Goal: Information Seeking & Learning: Learn about a topic

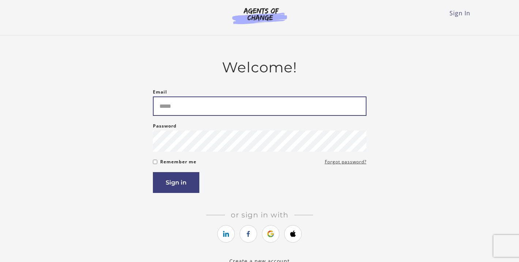
type input "**********"
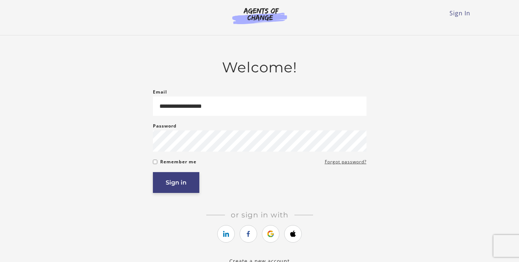
click at [168, 194] on article "**********" at bounding box center [259, 158] width 213 height 198
click at [169, 189] on button "Sign in" at bounding box center [176, 182] width 46 height 21
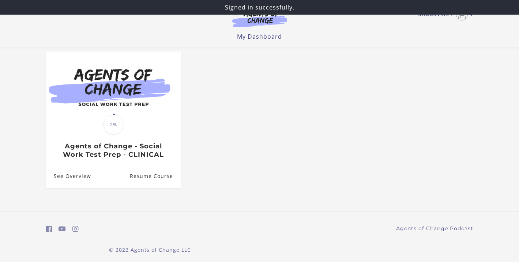
scroll to position [50, 0]
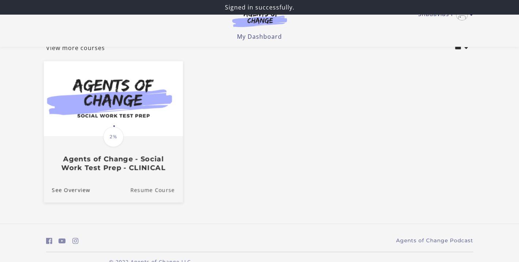
click at [159, 191] on link "Resume Course" at bounding box center [156, 190] width 53 height 24
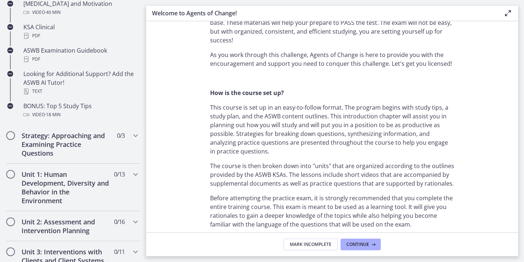
scroll to position [388, 0]
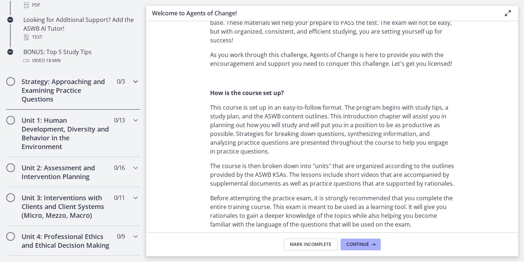
click at [130, 88] on div "Strategy: Approaching and Examining Practice Questions 0 / 3 Completed" at bounding box center [73, 90] width 135 height 39
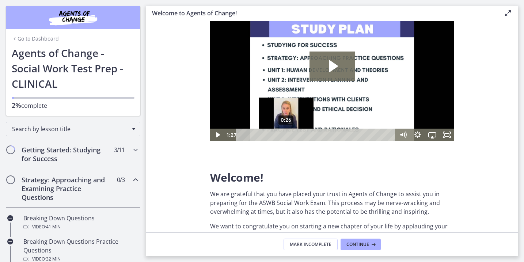
scroll to position [0, 0]
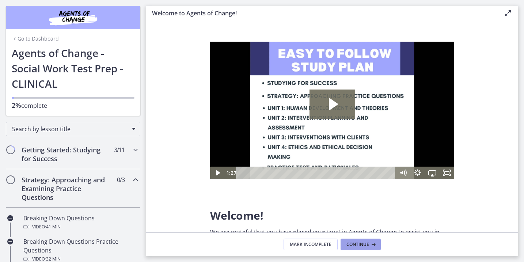
click at [360, 246] on span "Continue" at bounding box center [358, 245] width 23 height 6
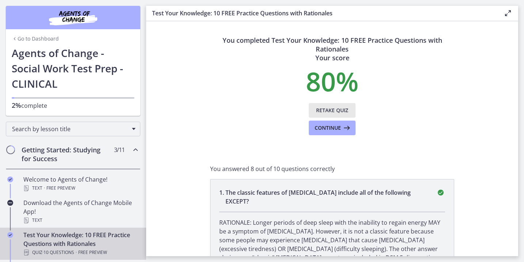
click at [326, 109] on span "Retake Quiz" at bounding box center [332, 110] width 32 height 9
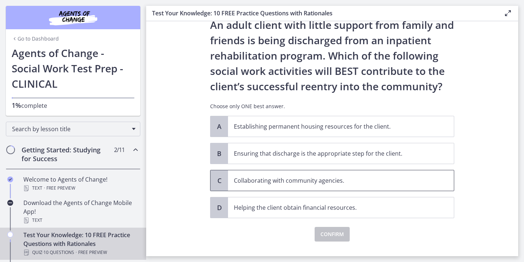
scroll to position [21, 0]
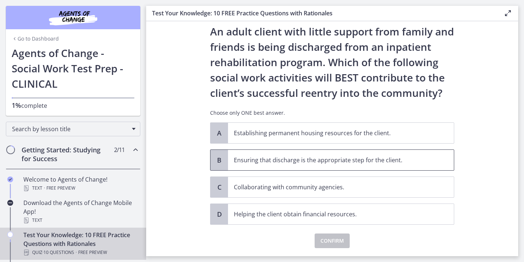
click at [352, 163] on p "Ensuring that discharge is the appropriate step for the client." at bounding box center [334, 160] width 200 height 9
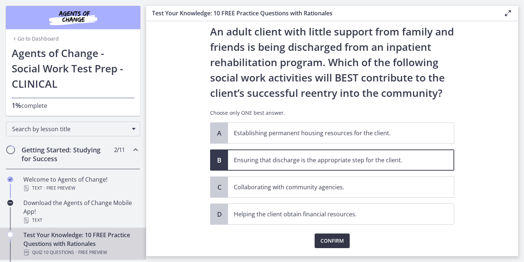
click at [327, 239] on span "Confirm" at bounding box center [332, 240] width 23 height 9
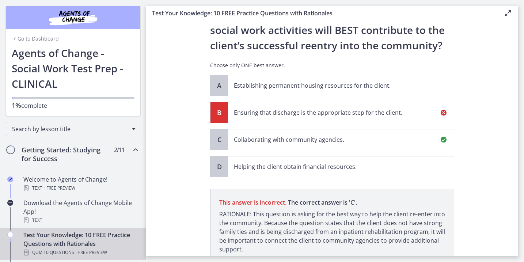
scroll to position [128, 0]
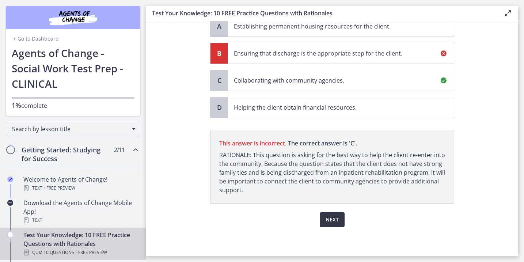
click at [330, 218] on span "Next" at bounding box center [332, 219] width 13 height 9
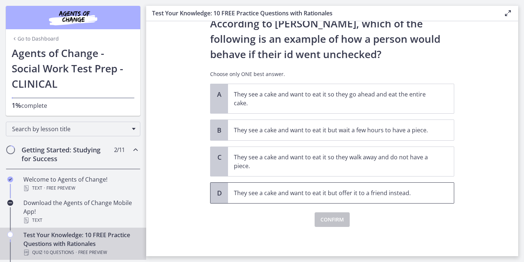
scroll to position [0, 0]
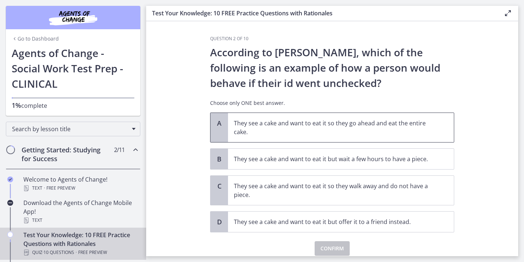
click at [341, 136] on span "They see a cake and want to eat it so they go ahead and eat the entire cake." at bounding box center [341, 127] width 226 height 29
click at [332, 246] on span "Confirm" at bounding box center [332, 248] width 23 height 9
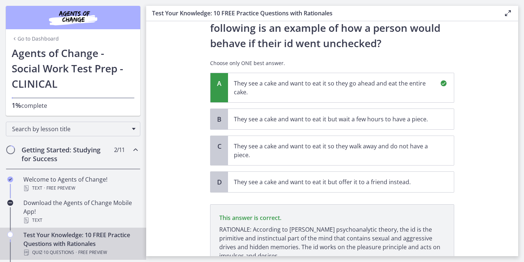
scroll to position [106, 0]
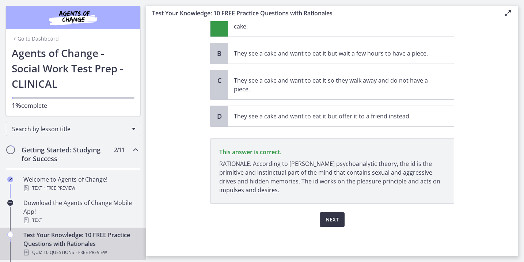
click at [326, 220] on span "Next" at bounding box center [332, 219] width 13 height 9
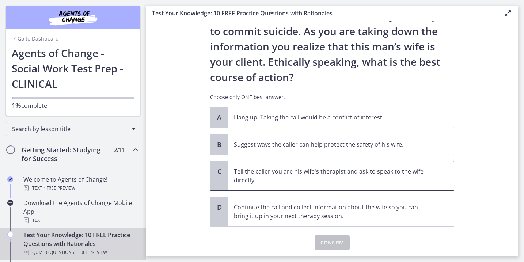
scroll to position [88, 0]
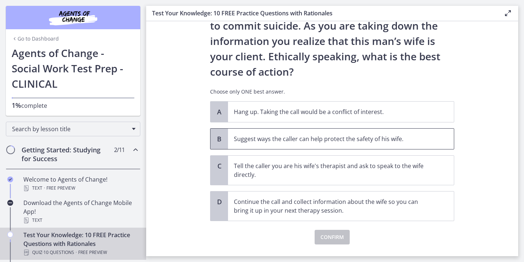
click at [294, 136] on p "Suggest ways the caller can help protect the safety of his wife." at bounding box center [334, 139] width 200 height 9
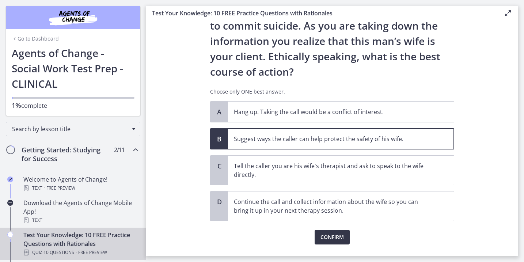
click at [329, 236] on span "Confirm" at bounding box center [332, 237] width 23 height 9
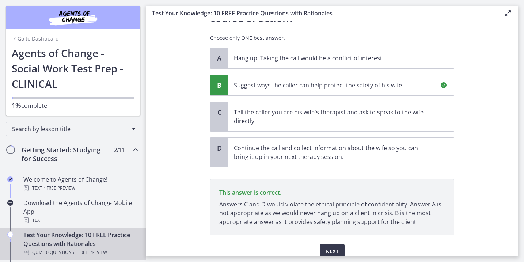
scroll to position [174, 0]
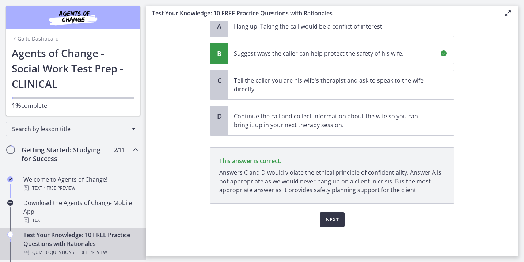
click at [328, 215] on span "Next" at bounding box center [332, 219] width 13 height 9
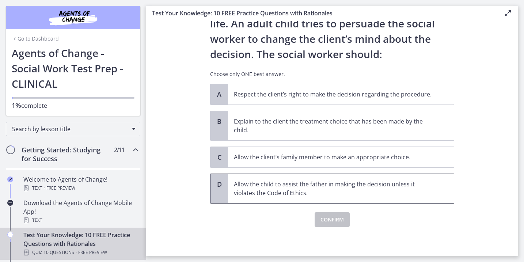
scroll to position [82, 0]
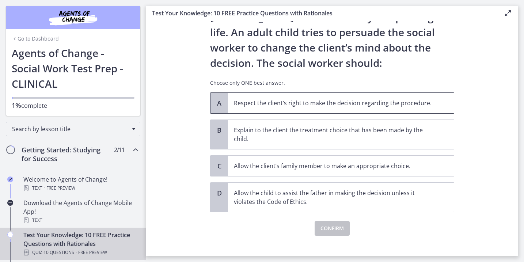
click at [319, 106] on p "Respect the client’s right to make the decision regarding the procedure." at bounding box center [334, 103] width 200 height 9
click at [325, 227] on span "Confirm" at bounding box center [332, 228] width 23 height 9
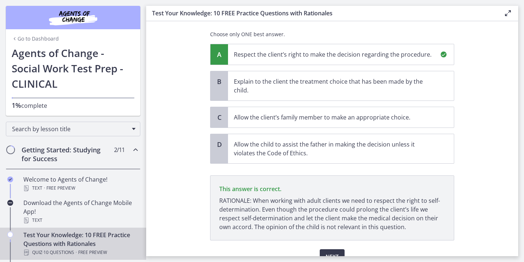
scroll to position [167, 0]
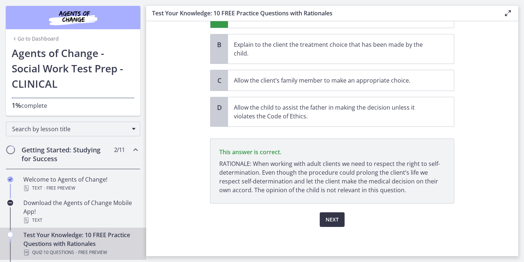
click at [326, 220] on span "Next" at bounding box center [332, 219] width 13 height 9
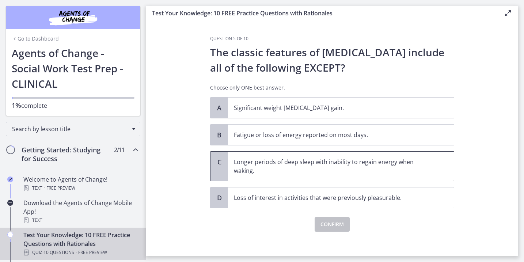
click at [274, 172] on p "Longer periods of deep sleep with inability to regain energy when waking." at bounding box center [334, 167] width 200 height 18
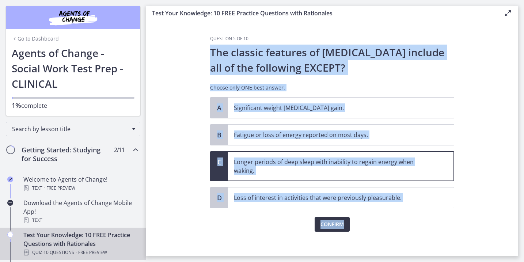
drag, startPoint x: 337, startPoint y: 232, endPoint x: 332, endPoint y: 230, distance: 5.8
click at [336, 231] on div "Question 5 of 10 The classic features of depression include all of the followin…" at bounding box center [332, 146] width 256 height 220
click at [329, 225] on span "Confirm" at bounding box center [332, 224] width 23 height 9
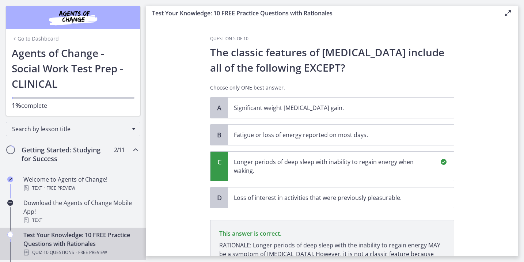
scroll to position [90, 0]
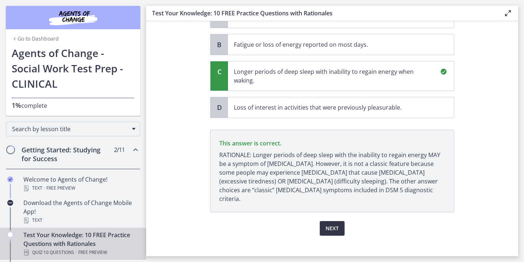
click at [330, 224] on span "Next" at bounding box center [332, 228] width 13 height 9
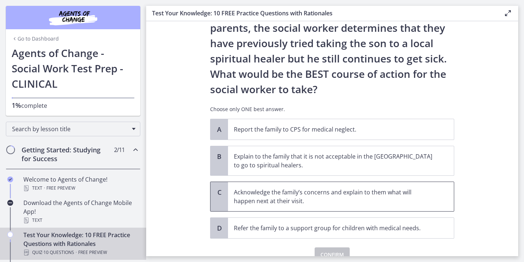
scroll to position [140, 0]
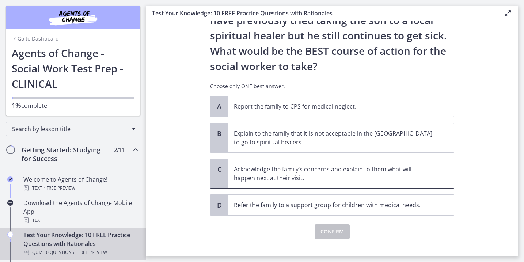
click at [279, 178] on p "Acknowledge the family’s concerns and explain to them what will happen next at …" at bounding box center [334, 174] width 200 height 18
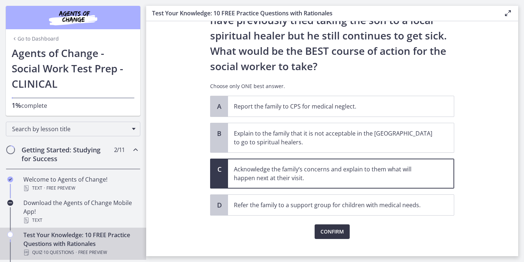
click at [324, 228] on span "Confirm" at bounding box center [332, 231] width 23 height 9
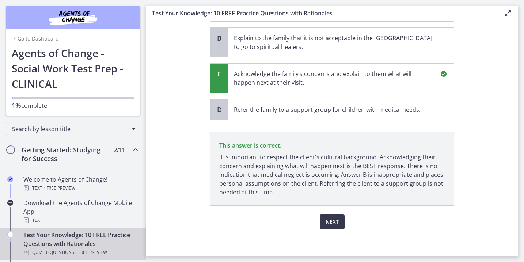
scroll to position [237, 0]
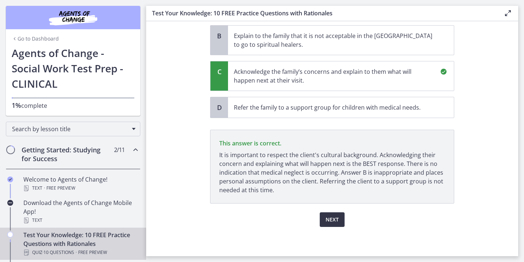
click at [326, 223] on span "Next" at bounding box center [332, 219] width 13 height 9
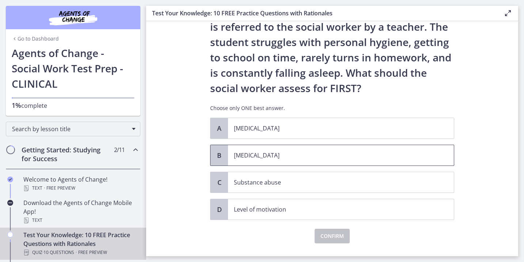
scroll to position [57, 0]
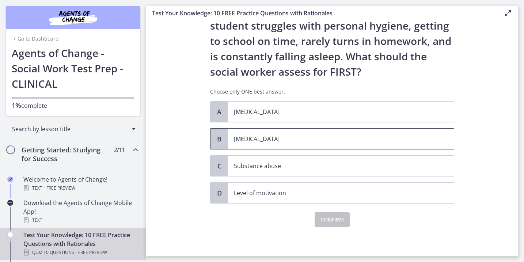
click at [276, 135] on p "Child neglect" at bounding box center [334, 139] width 200 height 9
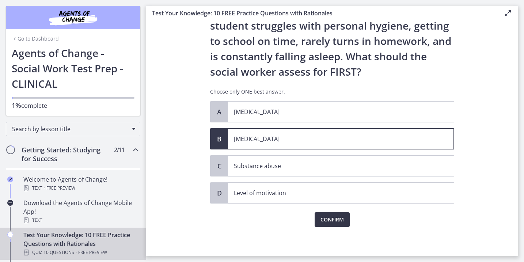
click at [328, 216] on span "Confirm" at bounding box center [332, 219] width 23 height 9
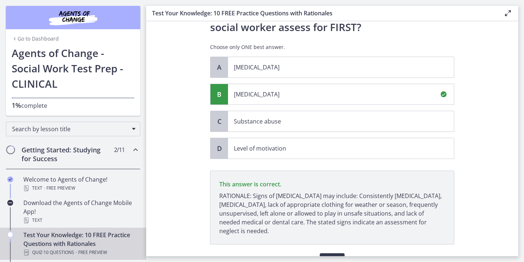
scroll to position [143, 0]
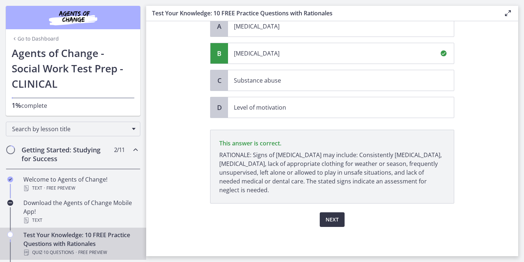
click at [331, 221] on span "Next" at bounding box center [332, 219] width 13 height 9
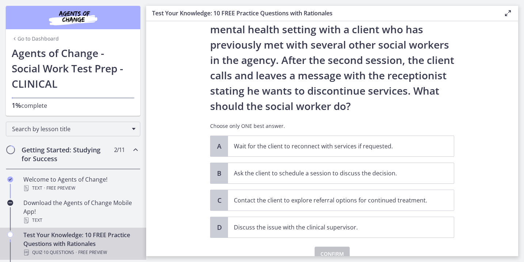
scroll to position [50, 0]
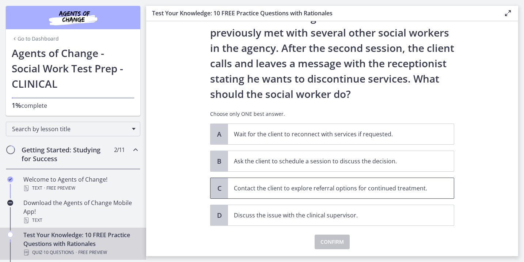
click at [326, 192] on p "Contact the client to explore referral options for continued treatment." at bounding box center [334, 188] width 200 height 9
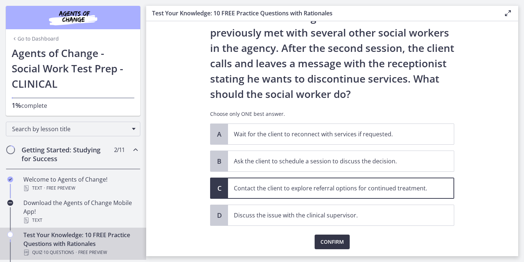
click at [333, 242] on span "Confirm" at bounding box center [332, 242] width 23 height 9
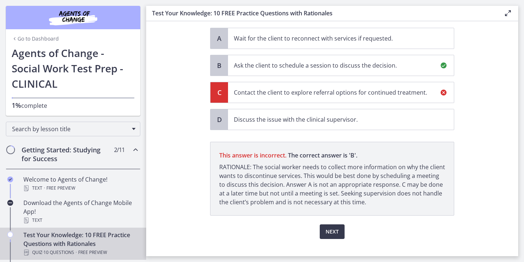
scroll to position [158, 0]
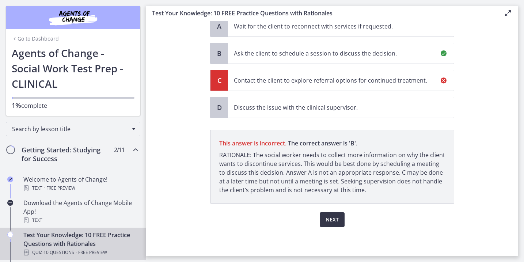
click at [326, 220] on span "Next" at bounding box center [332, 219] width 13 height 9
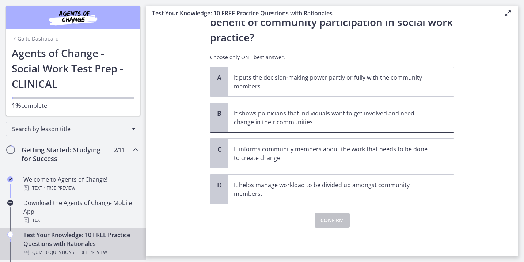
scroll to position [44, 0]
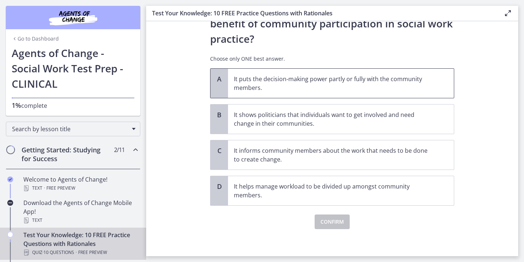
click at [314, 88] on p "It puts the decision-making power partly or fully with the community members." at bounding box center [334, 84] width 200 height 18
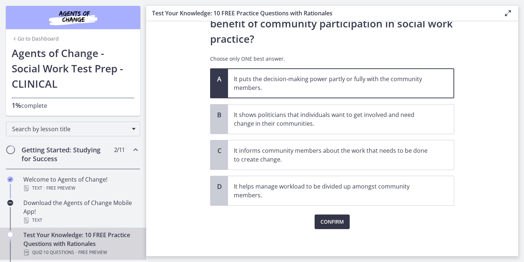
click at [331, 218] on span "Confirm" at bounding box center [332, 221] width 23 height 9
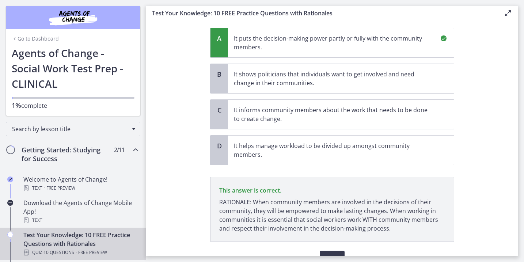
scroll to position [123, 0]
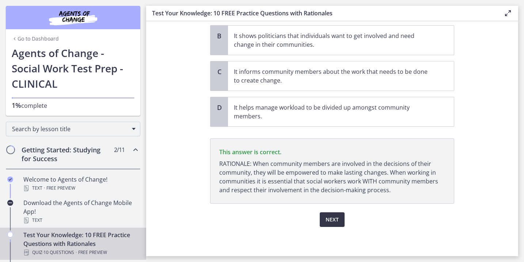
click at [332, 226] on button "Next" at bounding box center [332, 219] width 25 height 15
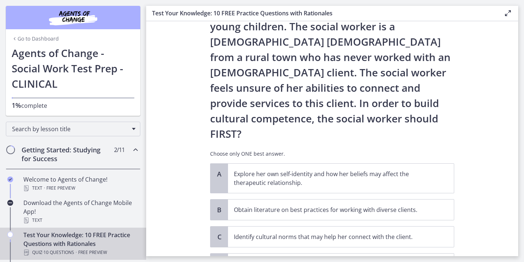
scroll to position [98, 0]
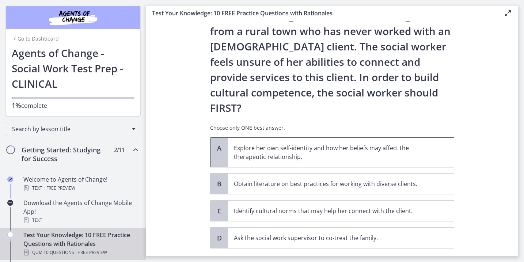
click at [304, 144] on p "Explore her own self-identity and how her beliefs may affect the therapeutic re…" at bounding box center [334, 153] width 200 height 18
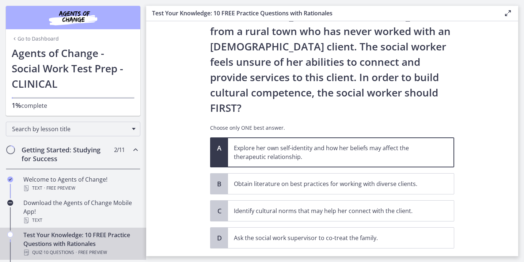
click at [332, 260] on span "Confirm" at bounding box center [332, 264] width 23 height 9
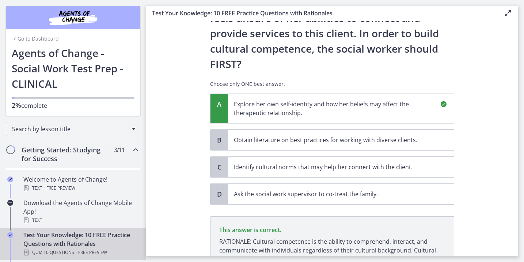
scroll to position [198, 0]
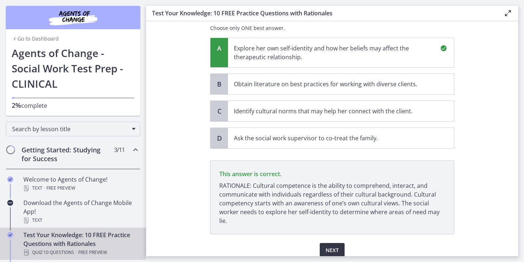
click at [330, 246] on span "Next" at bounding box center [332, 250] width 13 height 9
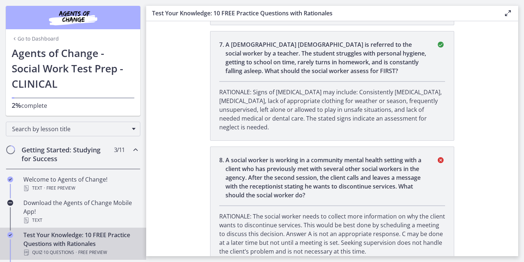
scroll to position [809, 0]
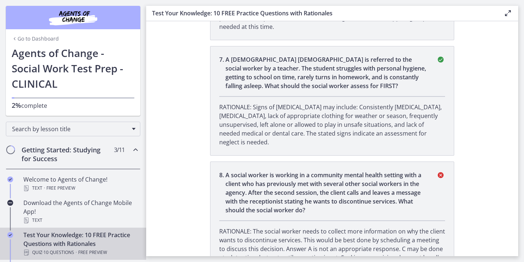
click at [34, 40] on link "Go to Dashboard" at bounding box center [35, 38] width 47 height 7
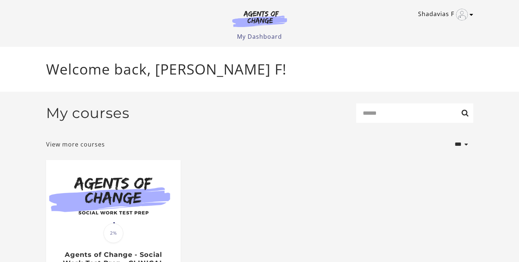
click at [465, 13] on img "Toggle menu" at bounding box center [462, 15] width 12 height 12
click at [441, 27] on link "My Account" at bounding box center [442, 26] width 64 height 12
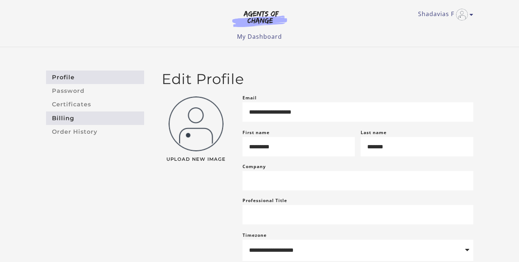
click at [70, 120] on link "Billing" at bounding box center [95, 118] width 98 height 14
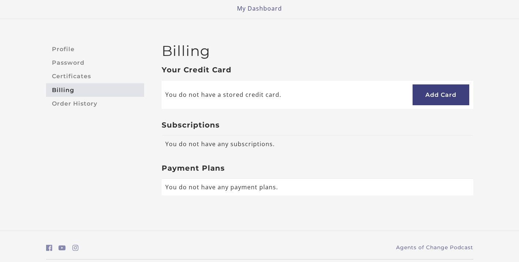
scroll to position [49, 0]
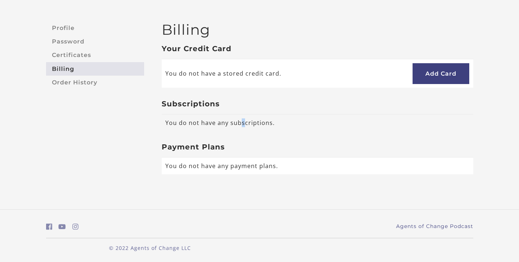
click at [242, 120] on td "You do not have any subscriptions." at bounding box center [317, 122] width 311 height 17
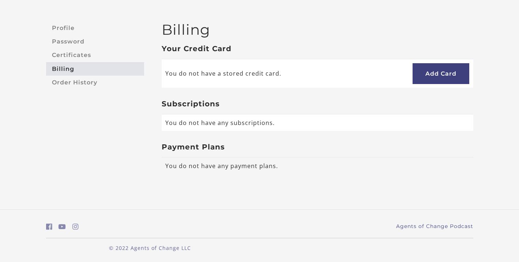
click at [185, 160] on td "You do not have any payment plans." at bounding box center [317, 166] width 311 height 17
click at [200, 167] on td "You do not have any payment plans." at bounding box center [317, 166] width 311 height 17
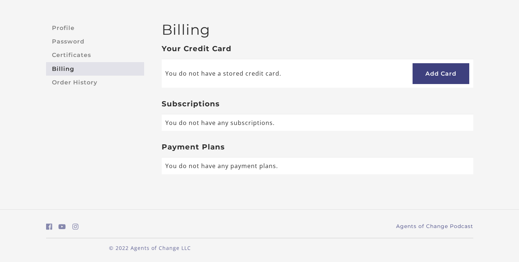
click at [199, 150] on h3 "Payment Plans" at bounding box center [317, 147] width 311 height 9
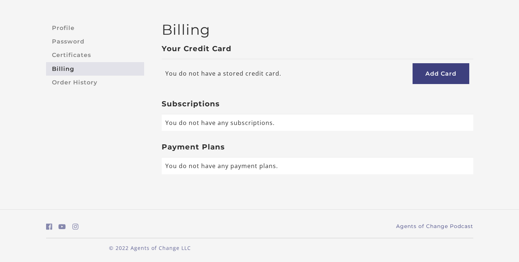
scroll to position [0, 0]
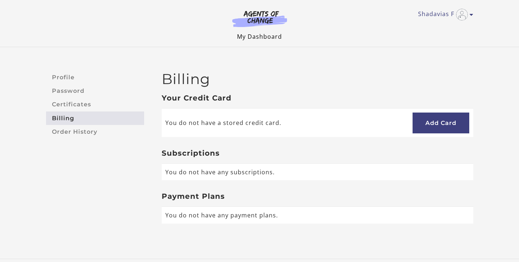
click at [262, 36] on link "My Dashboard" at bounding box center [259, 37] width 45 height 8
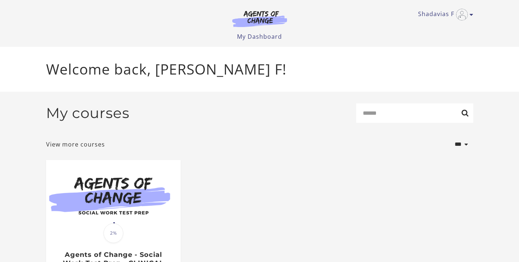
click at [262, 21] on img at bounding box center [259, 18] width 70 height 17
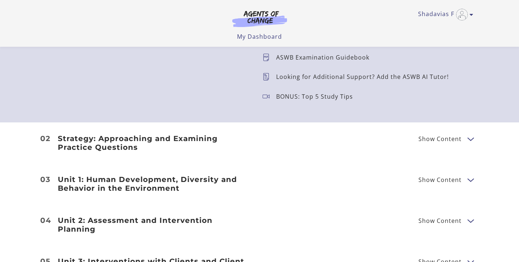
scroll to position [933, 0]
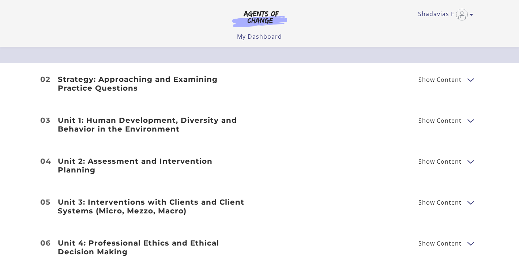
click at [439, 77] on span "Show Content" at bounding box center [439, 80] width 43 height 6
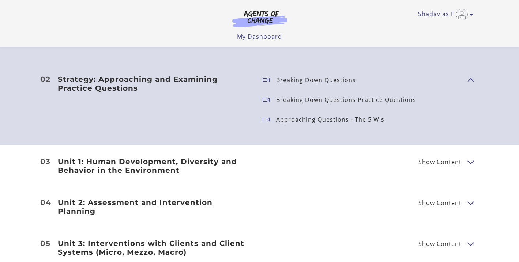
click at [434, 159] on span "Show Content" at bounding box center [439, 162] width 43 height 6
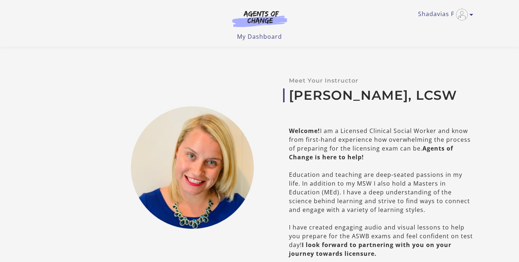
scroll to position [0, 0]
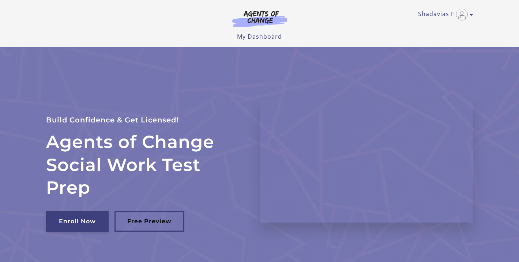
click at [82, 225] on link "Enroll Now" at bounding box center [77, 221] width 63 height 21
